Goal: Navigation & Orientation: Find specific page/section

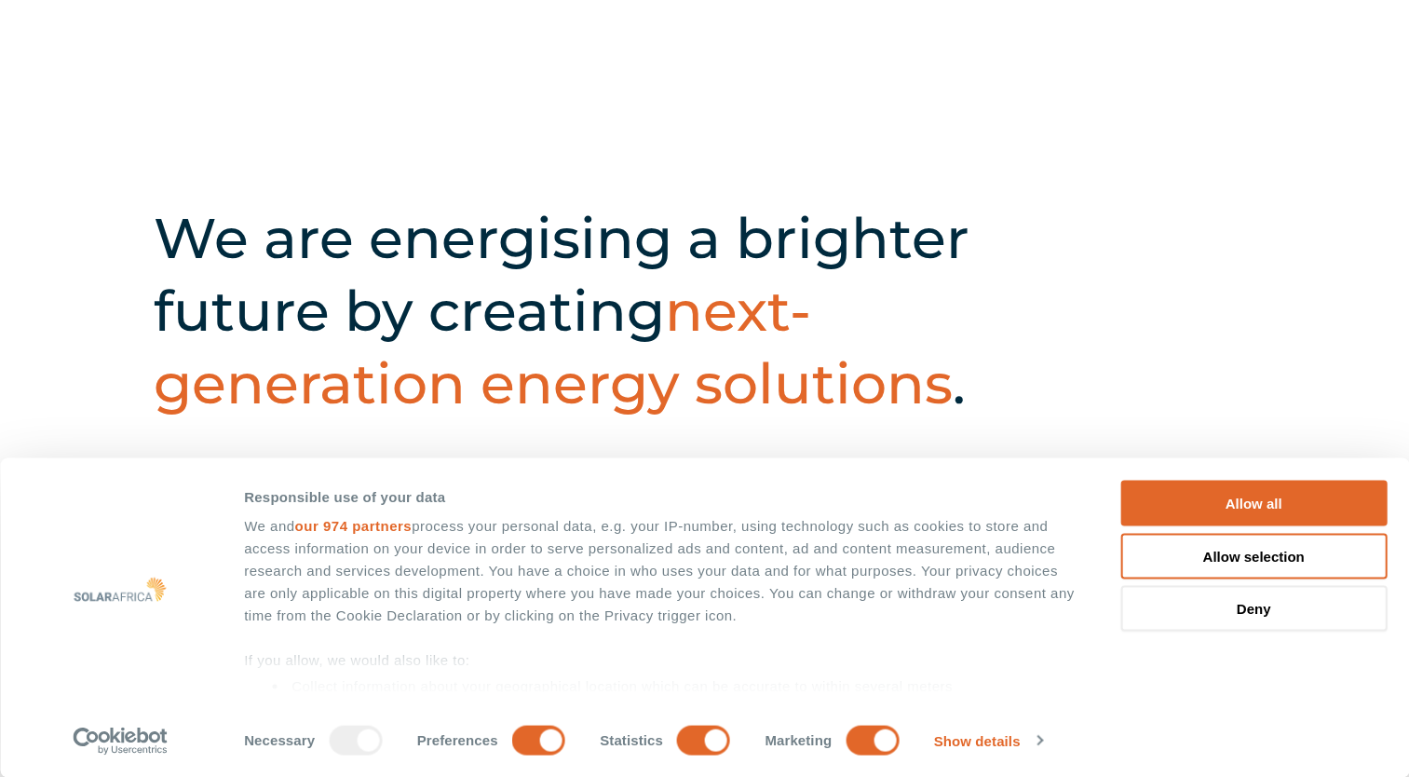
scroll to position [745, 0]
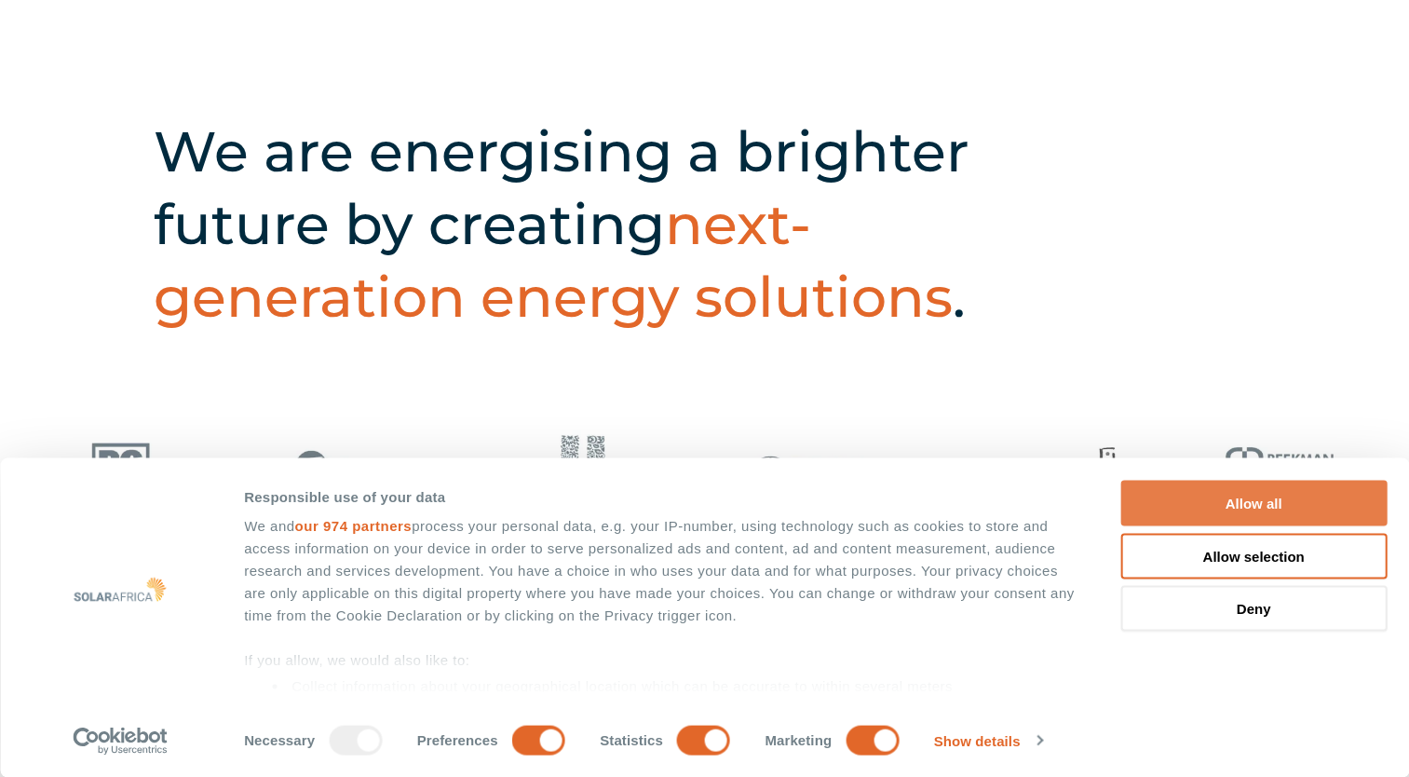
click at [1272, 495] on button "Allow all" at bounding box center [1253, 504] width 266 height 46
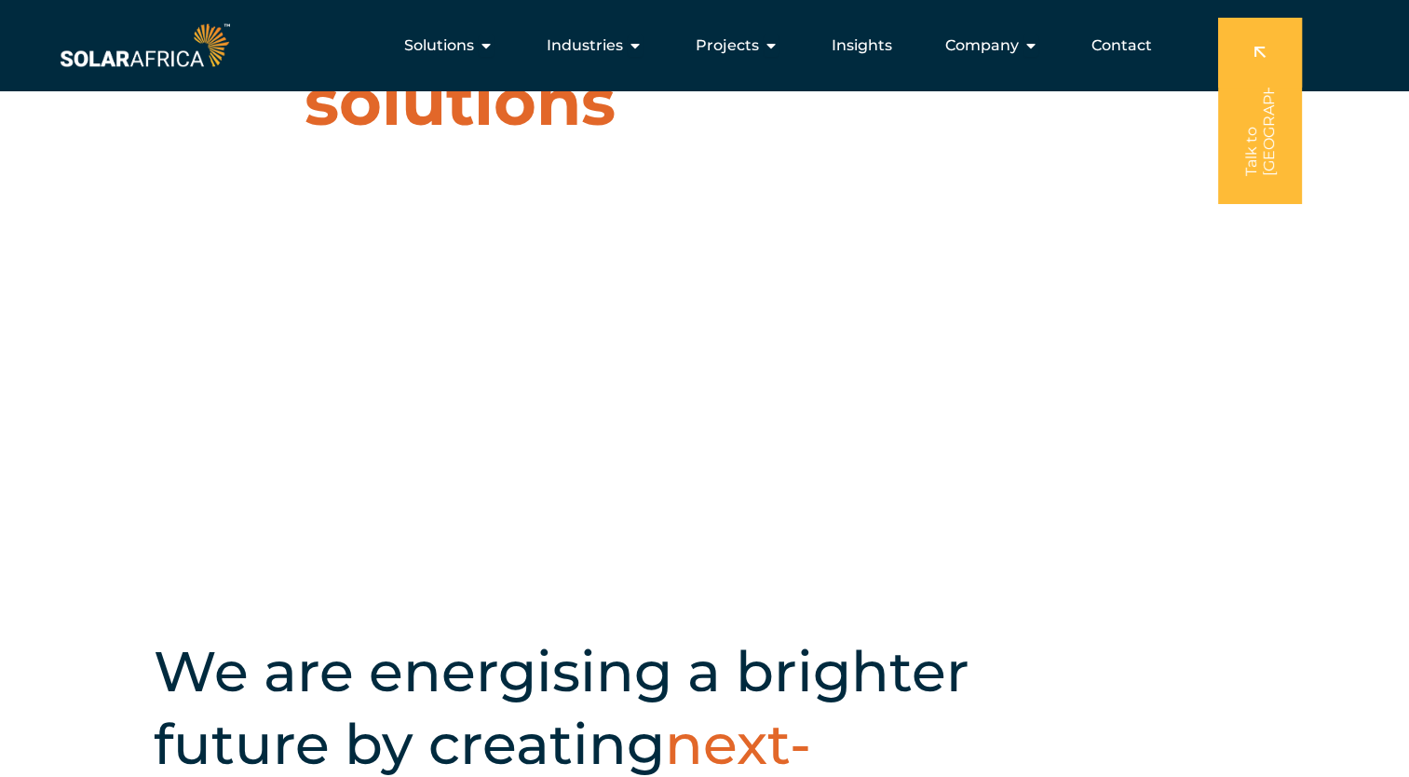
scroll to position [0, 0]
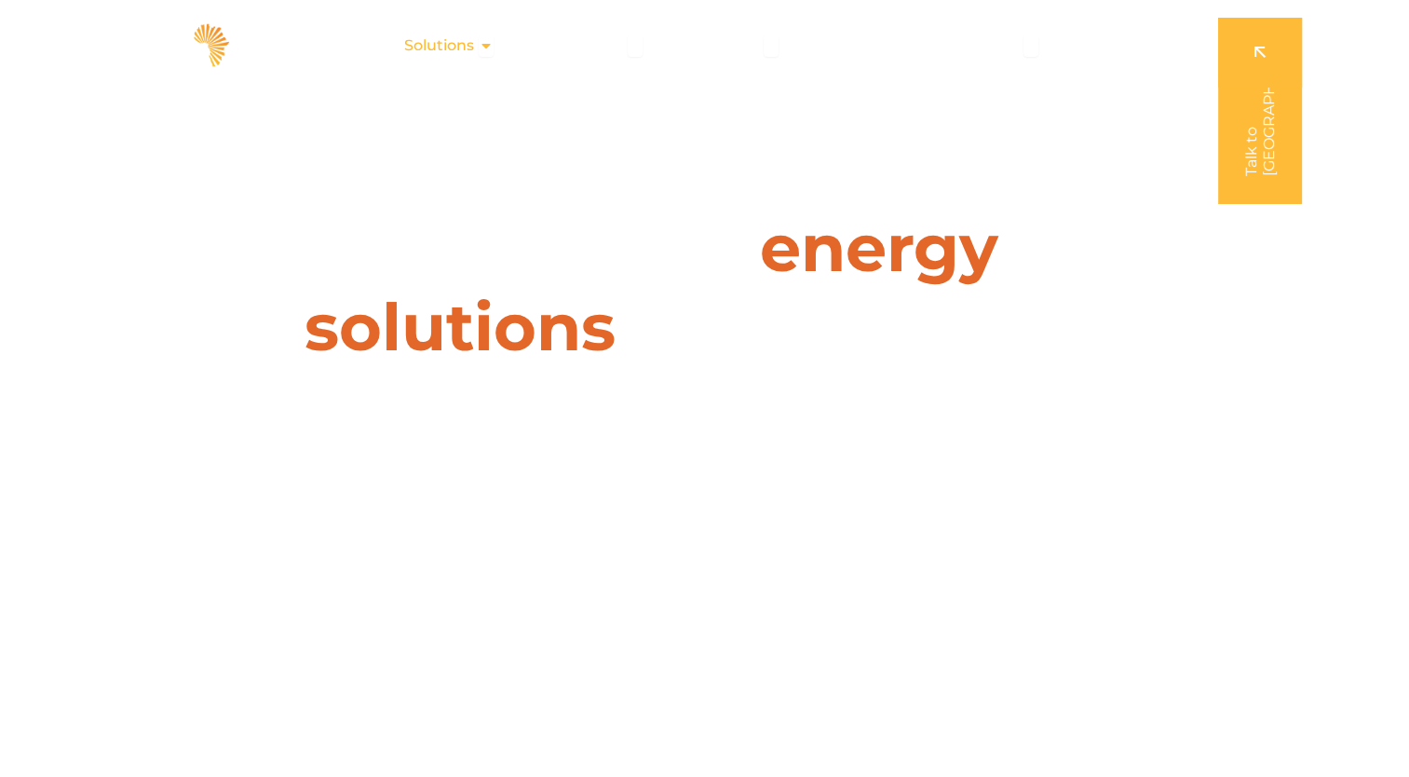
click at [488, 47] on icon "Menu" at bounding box center [486, 45] width 15 height 15
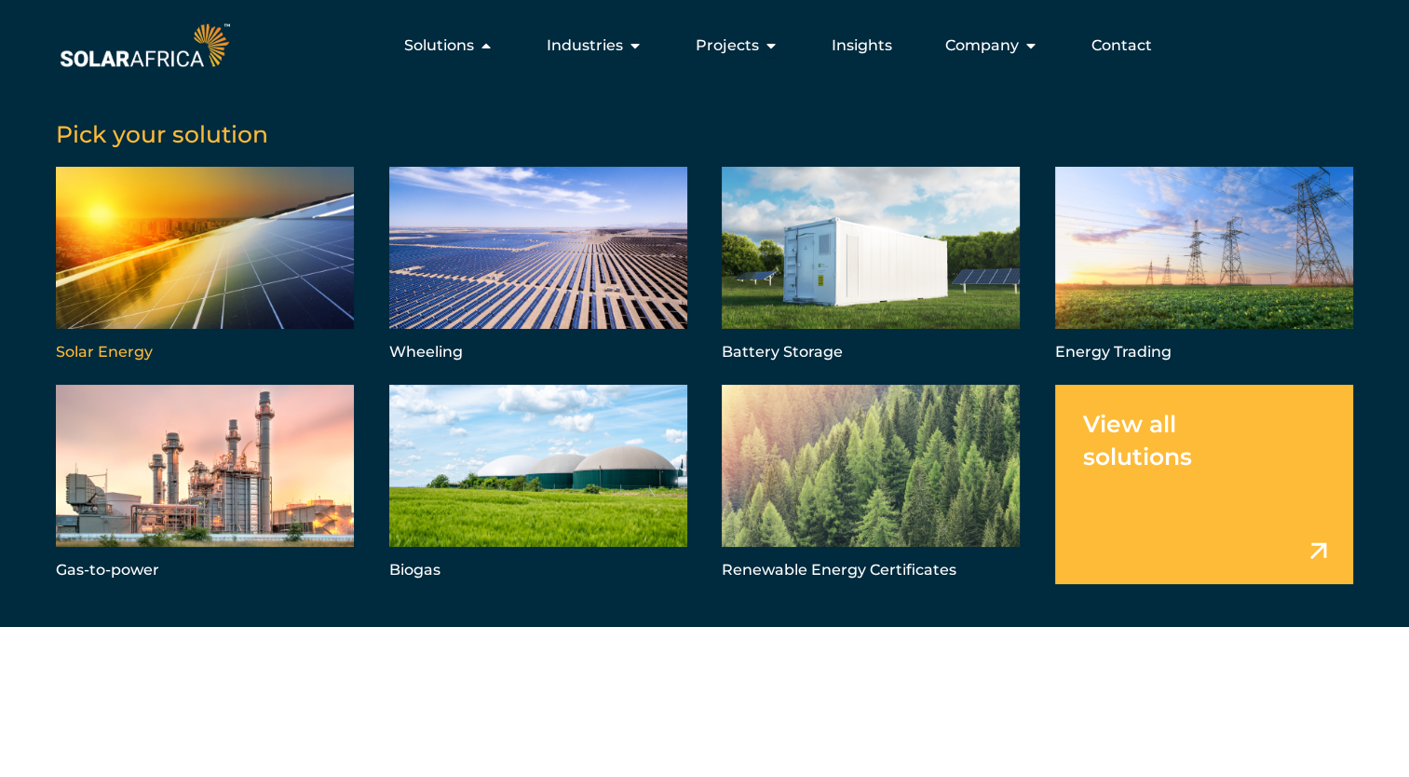
click at [168, 224] on link "Menu" at bounding box center [205, 266] width 298 height 199
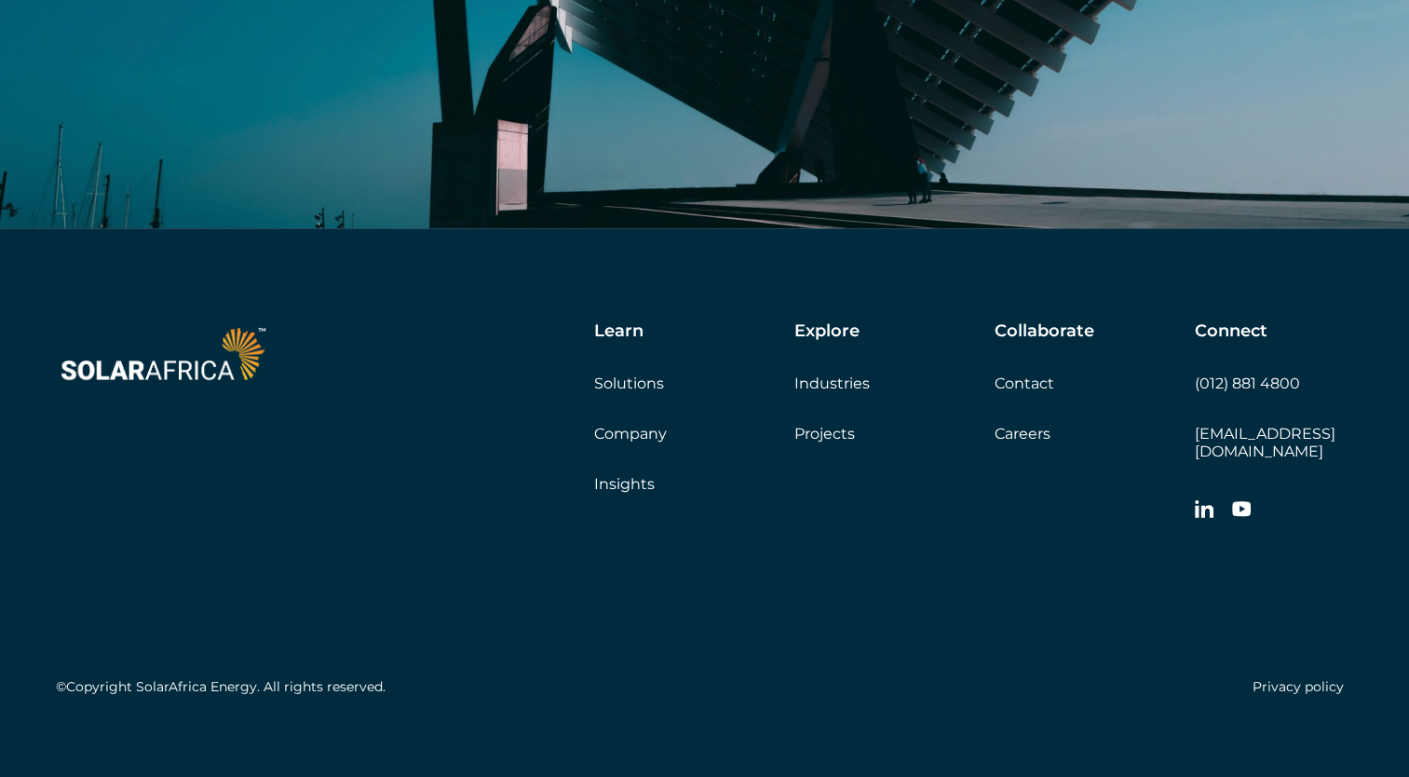
scroll to position [8881, 0]
